Goal: Check status

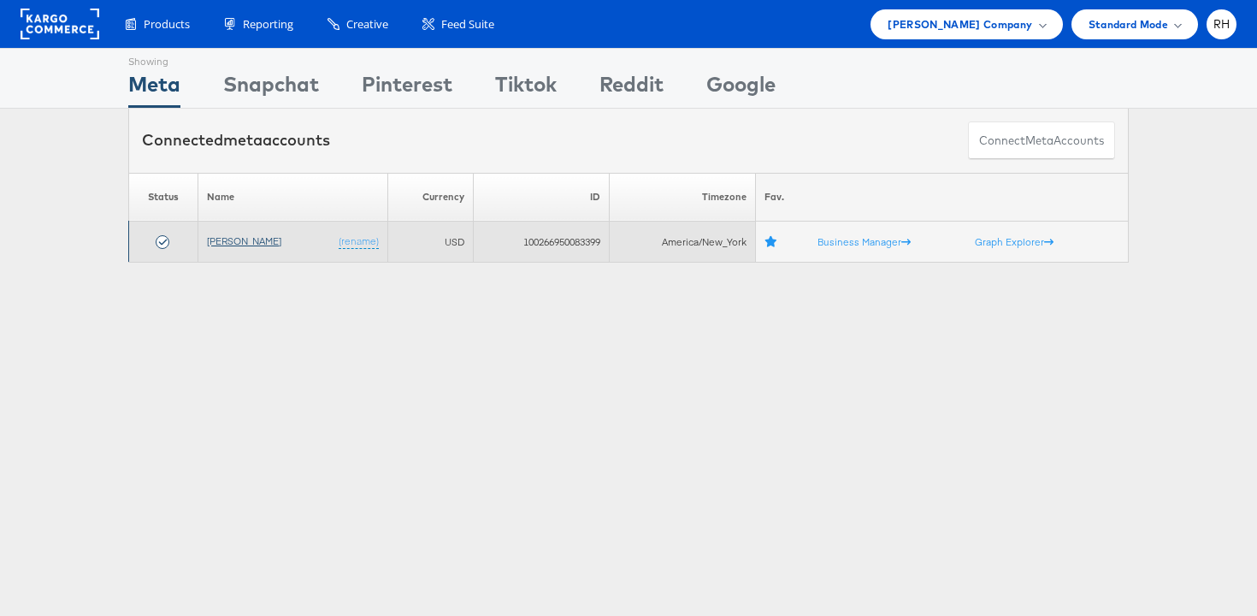
click at [247, 245] on link "[PERSON_NAME]" at bounding box center [244, 240] width 74 height 13
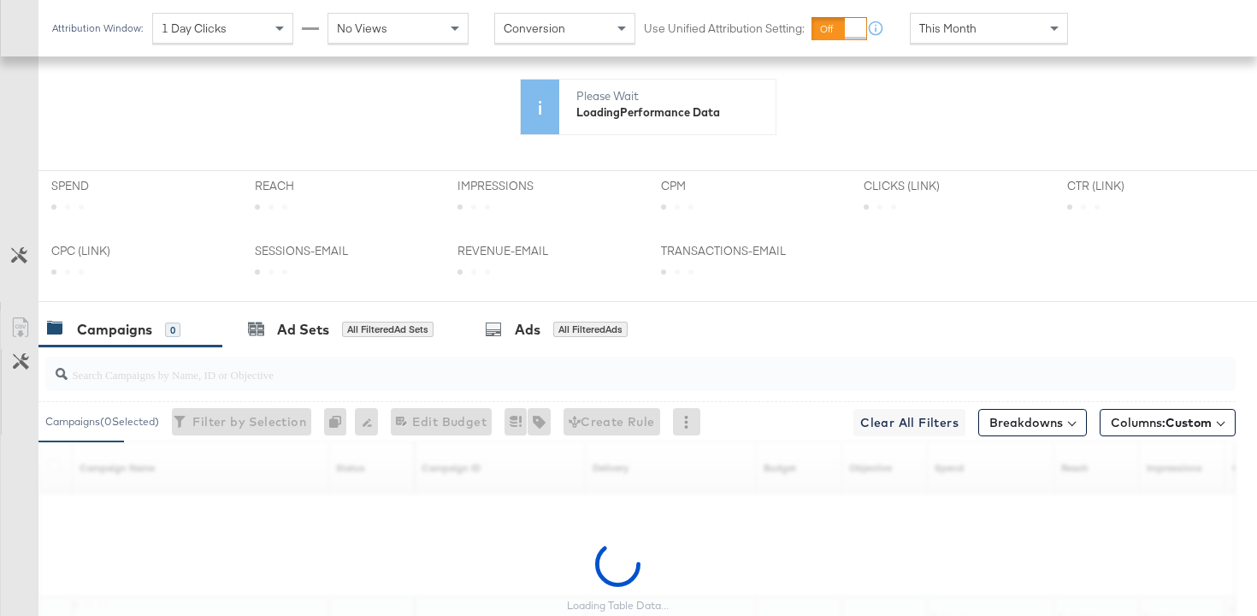
scroll to position [492, 0]
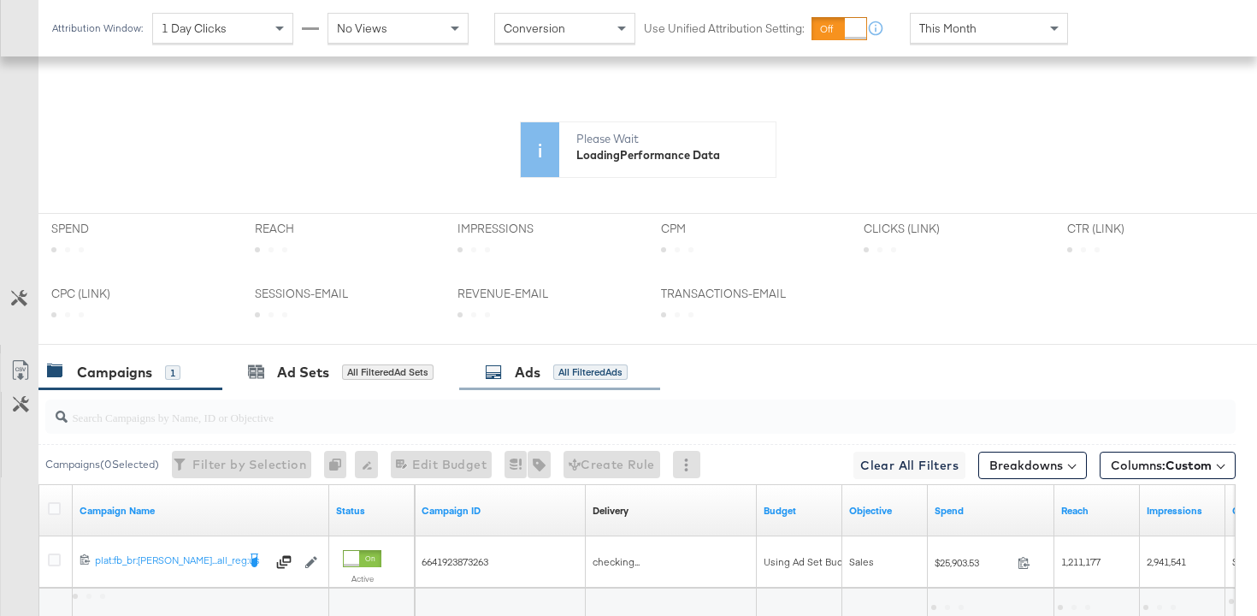
click at [554, 375] on div "Ads All Filtered Ads" at bounding box center [556, 373] width 143 height 20
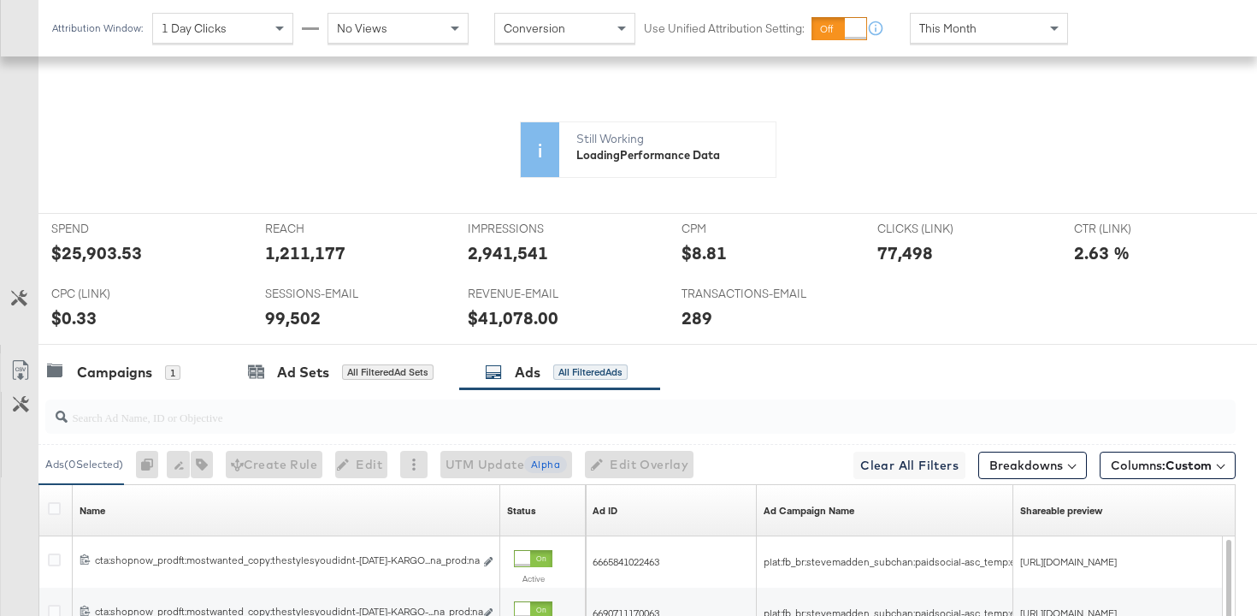
scroll to position [212, 0]
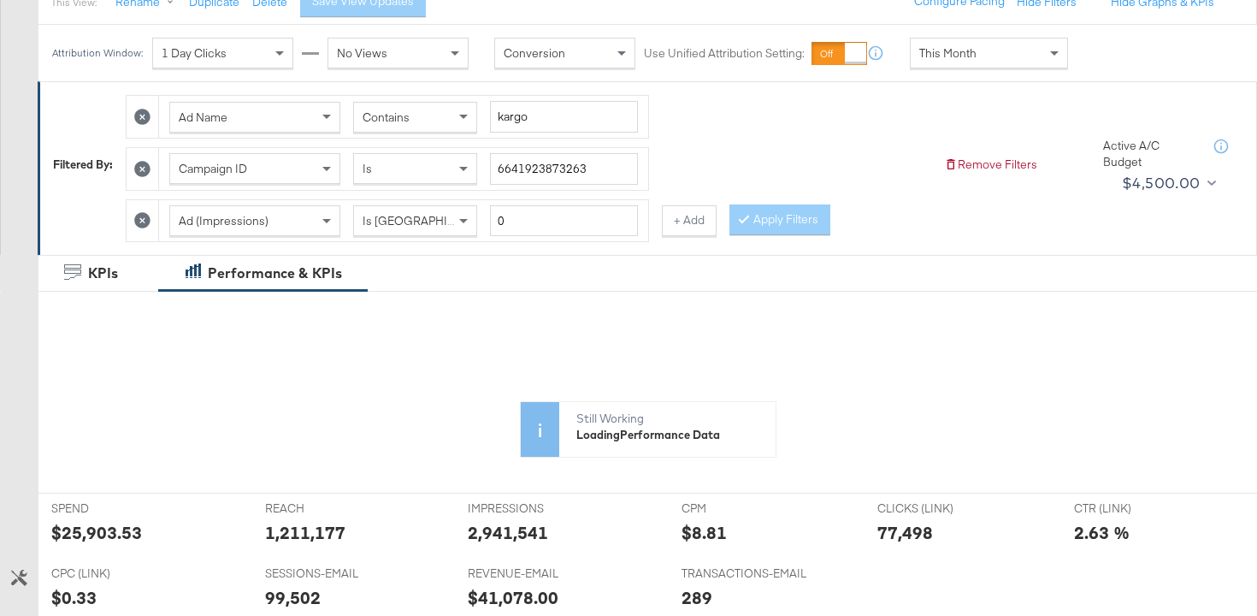
click at [927, 52] on span "This Month" at bounding box center [947, 52] width 57 height 15
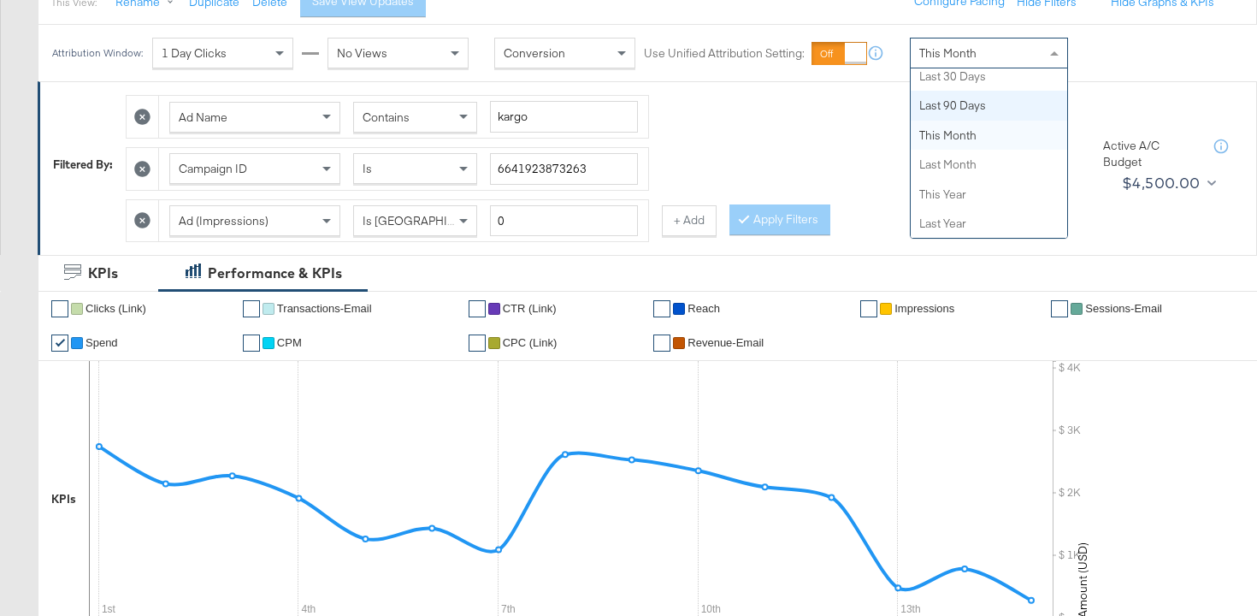
scroll to position [0, 0]
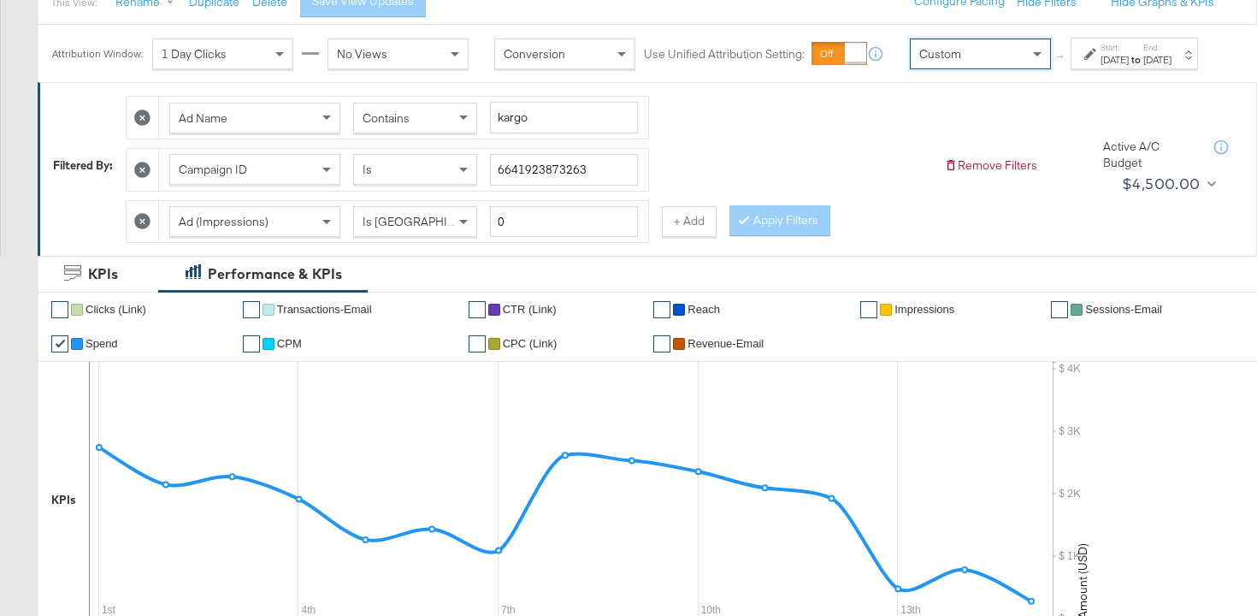
click at [1101, 67] on div "Aug 15th 2025" at bounding box center [1115, 60] width 28 height 14
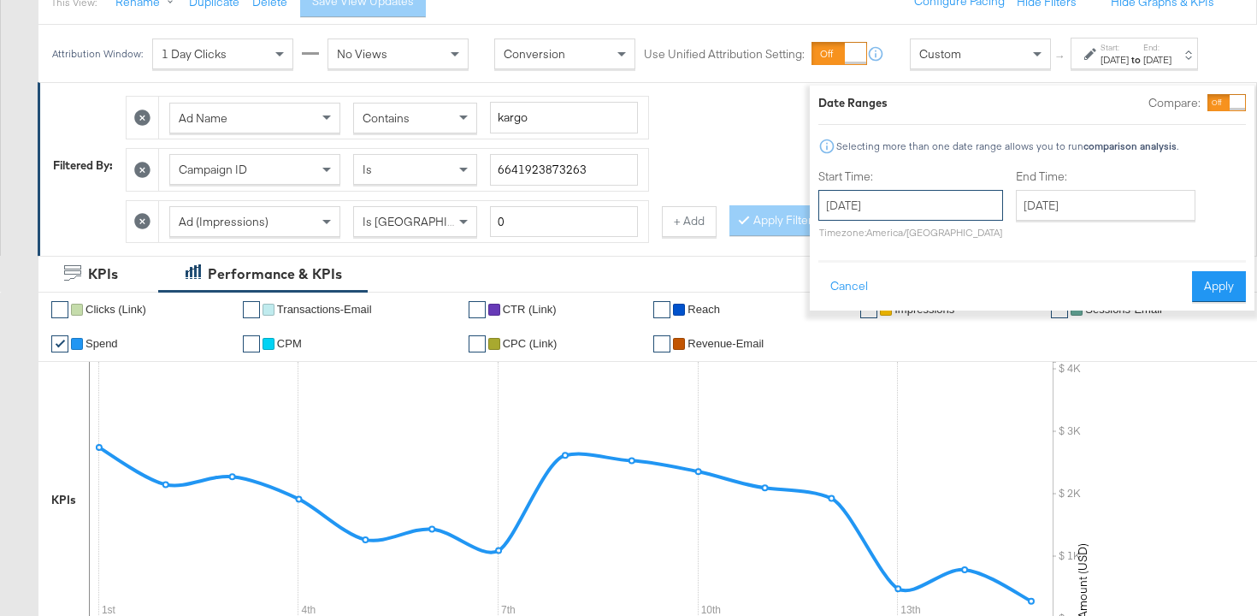
click at [914, 192] on input "August 15th 2025" at bounding box center [910, 205] width 185 height 31
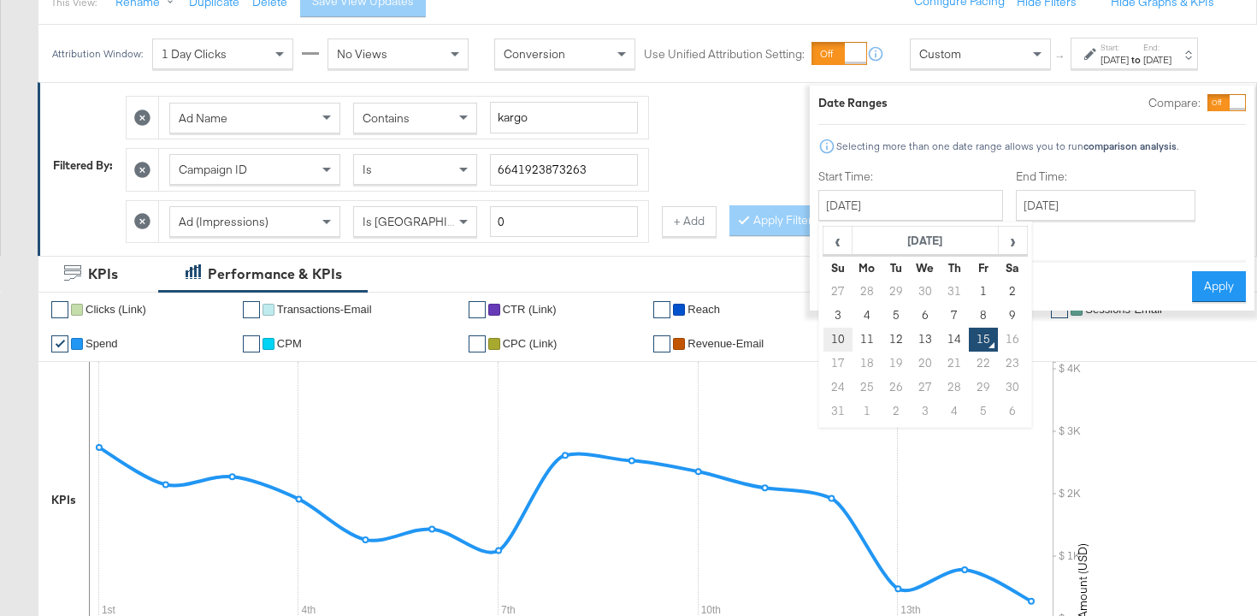
click at [823, 338] on td "10" at bounding box center [837, 340] width 29 height 24
type input "August 10th 2025"
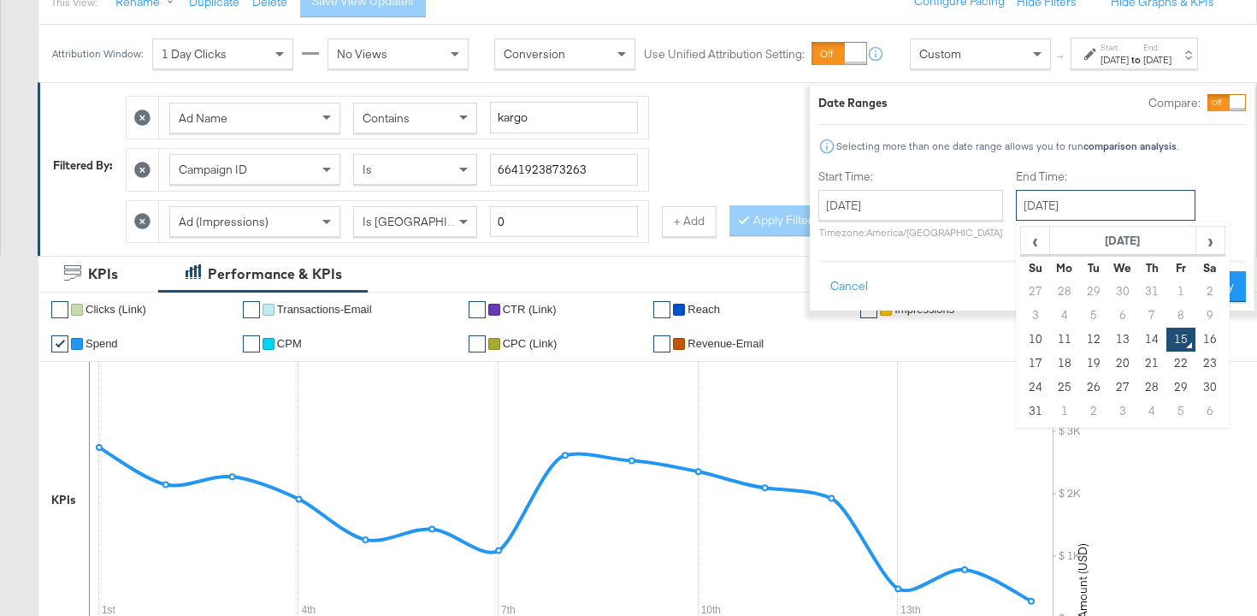
click at [1063, 192] on input "August 15th 2025" at bounding box center [1106, 205] width 180 height 31
click at [1137, 337] on td "14" at bounding box center [1151, 340] width 29 height 24
type input "August 14th 2025"
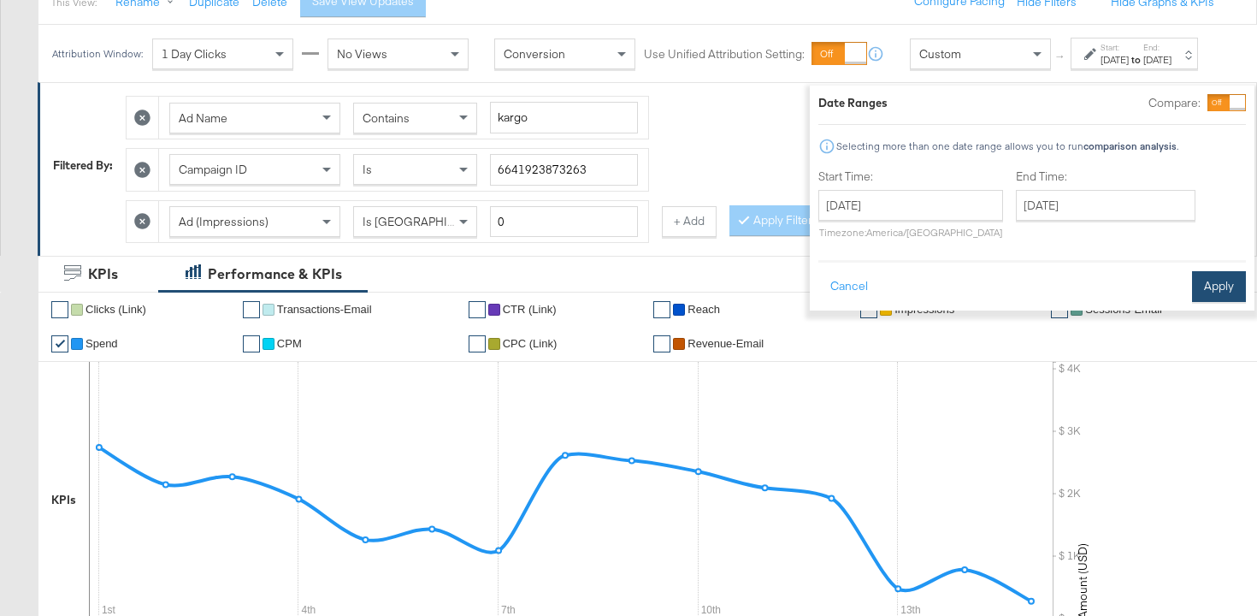
click at [1203, 285] on button "Apply" at bounding box center [1219, 286] width 54 height 31
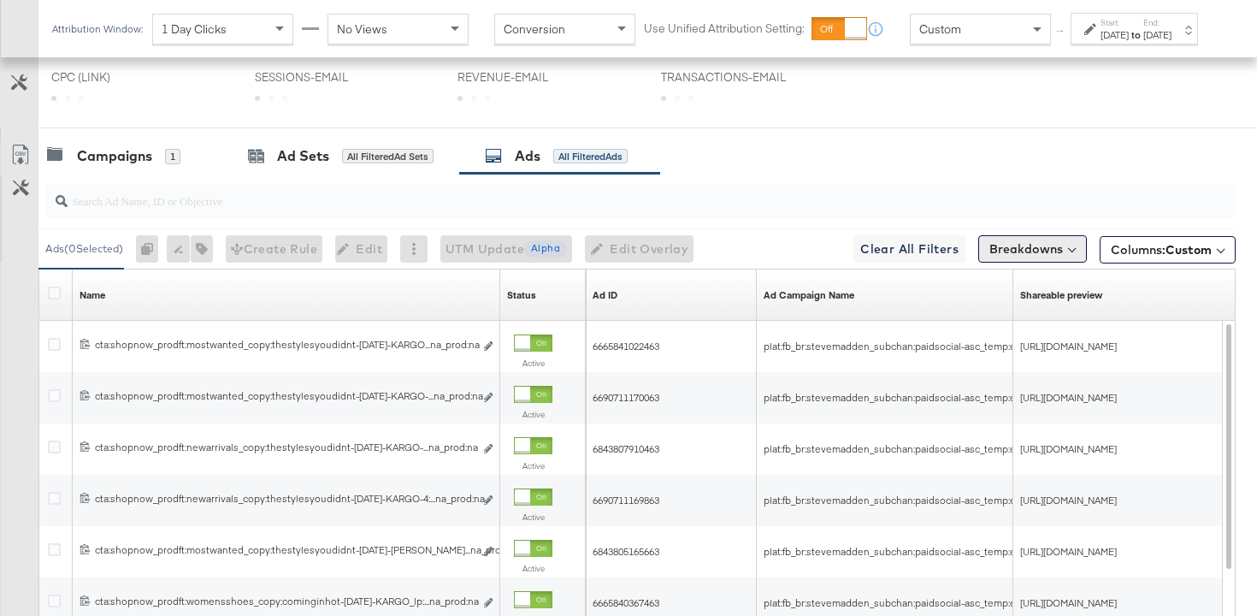
scroll to position [725, 0]
click at [1060, 245] on button "Breakdowns" at bounding box center [1032, 247] width 109 height 27
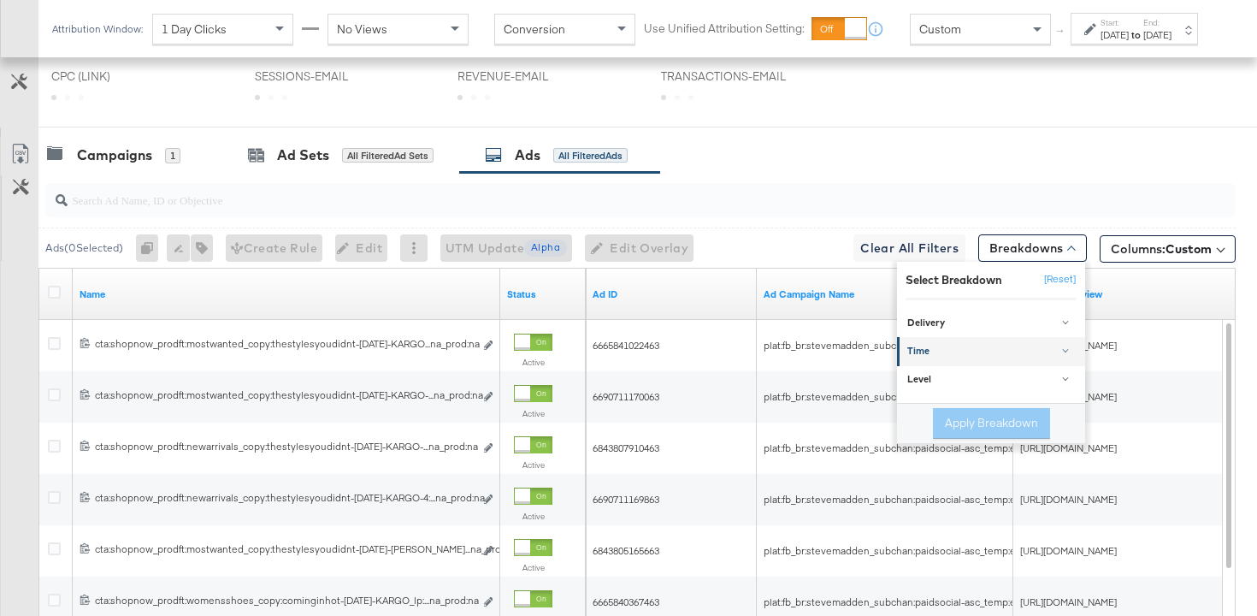
click at [968, 348] on div "Time" at bounding box center [992, 352] width 170 height 14
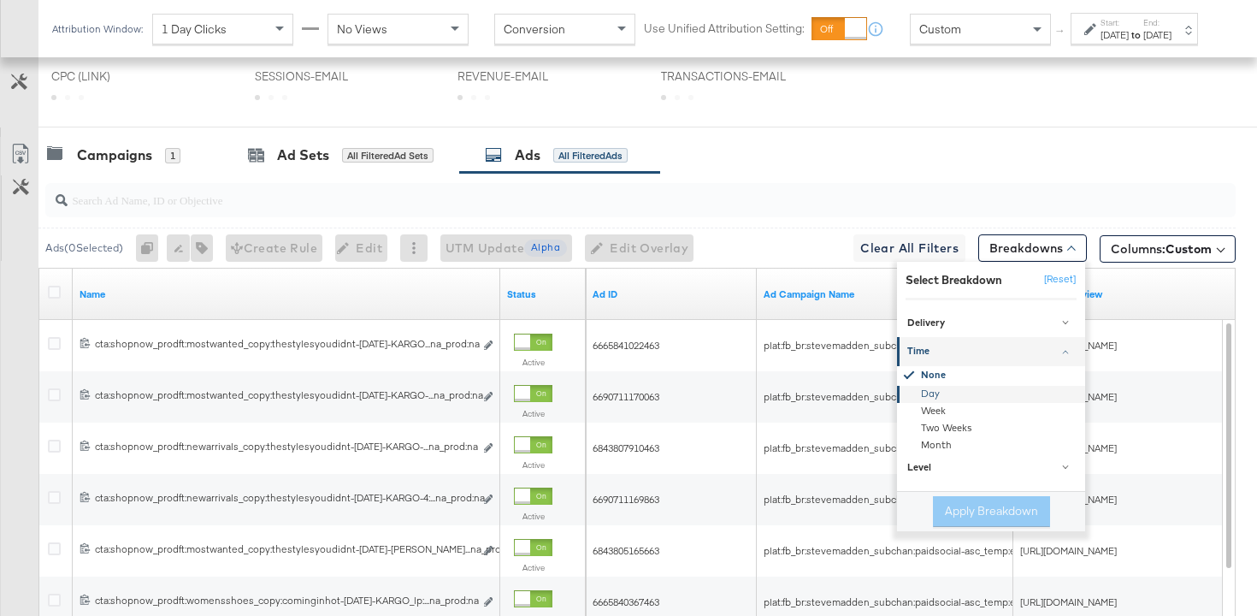
click at [949, 390] on div "Day" at bounding box center [993, 394] width 186 height 17
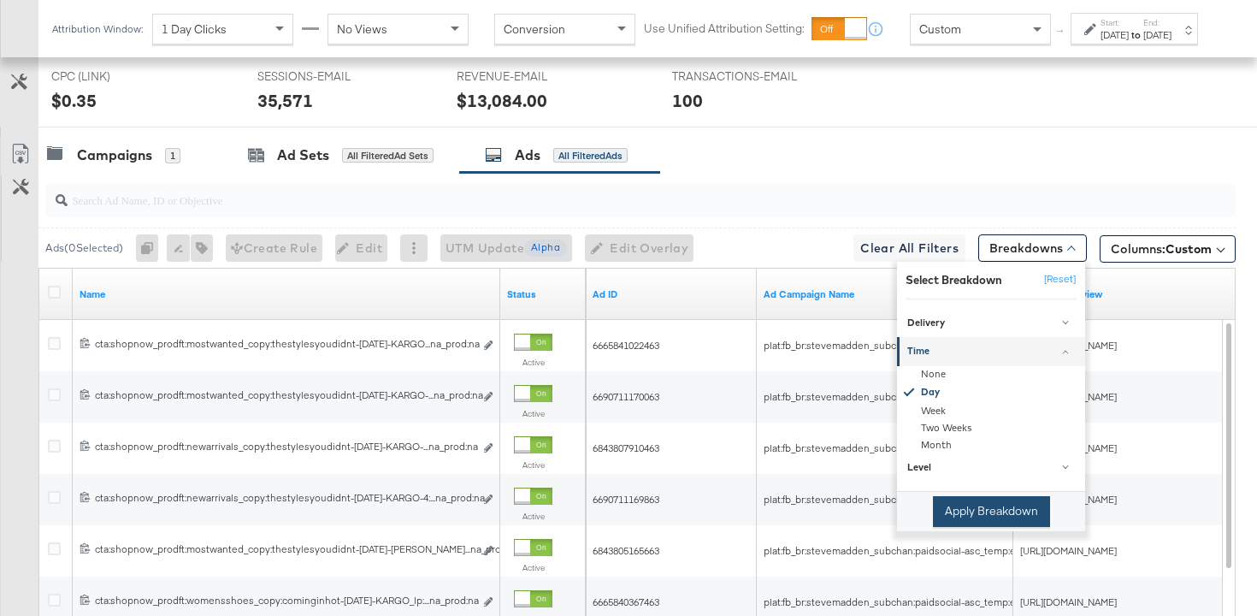
click at [950, 516] on button "Apply Breakdown" at bounding box center [991, 511] width 117 height 31
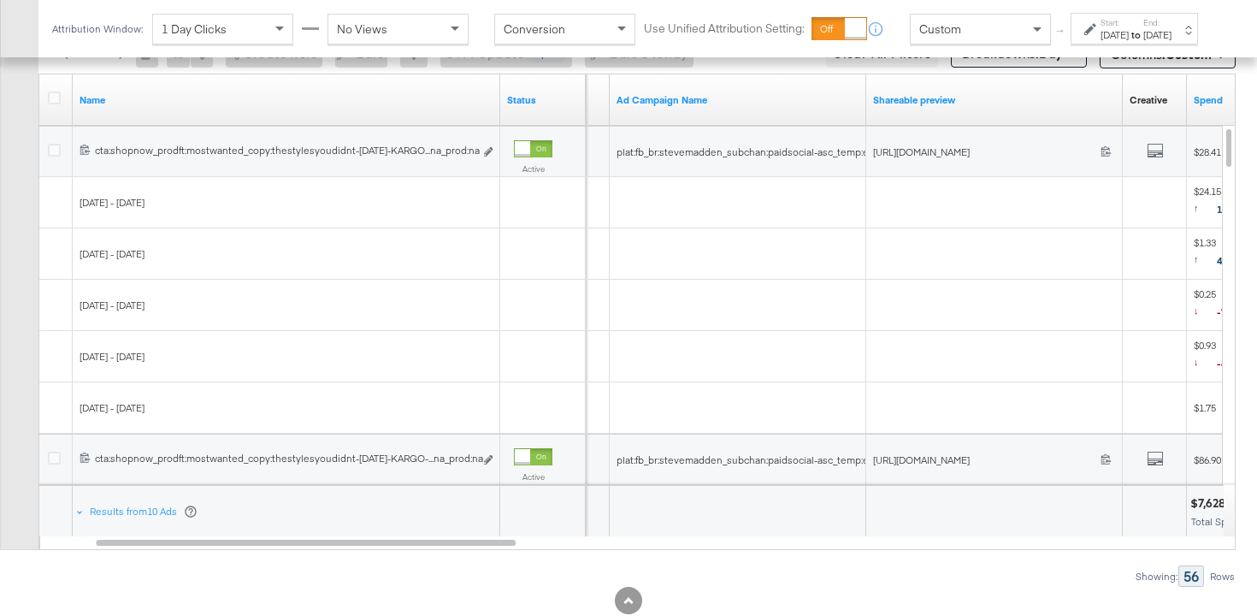
scroll to position [1072, 0]
